Goal: Task Accomplishment & Management: Manage account settings

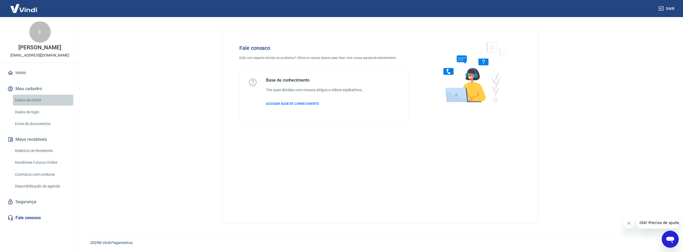
click at [26, 98] on link "Dados da conta" at bounding box center [43, 100] width 61 height 11
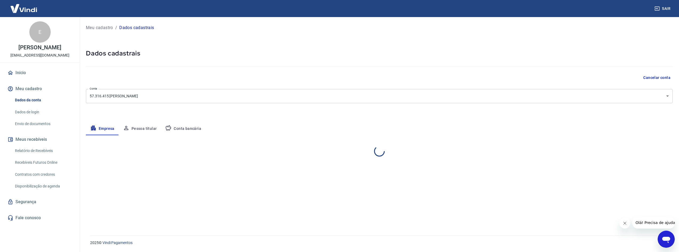
select select "RS"
select select "business"
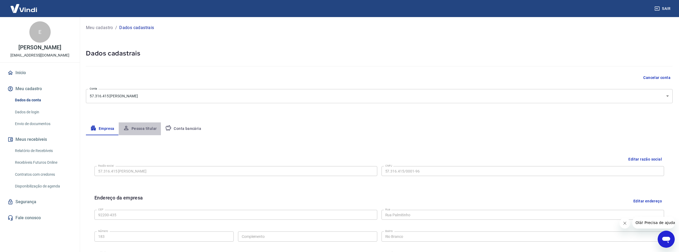
click at [145, 131] on button "Pessoa titular" at bounding box center [140, 129] width 42 height 13
